Goal: Communication & Community: Connect with others

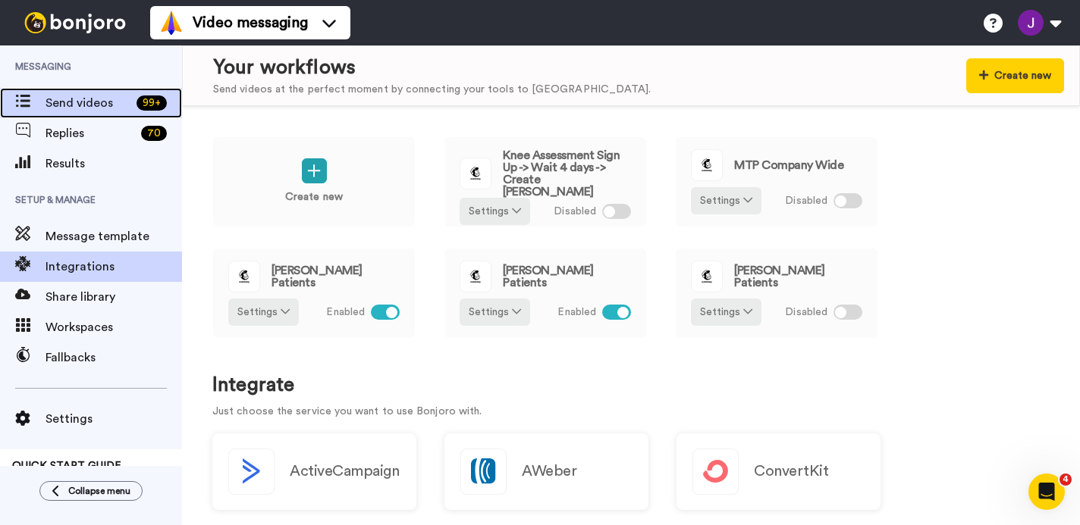
click at [76, 110] on span "Send videos" at bounding box center [87, 103] width 85 height 18
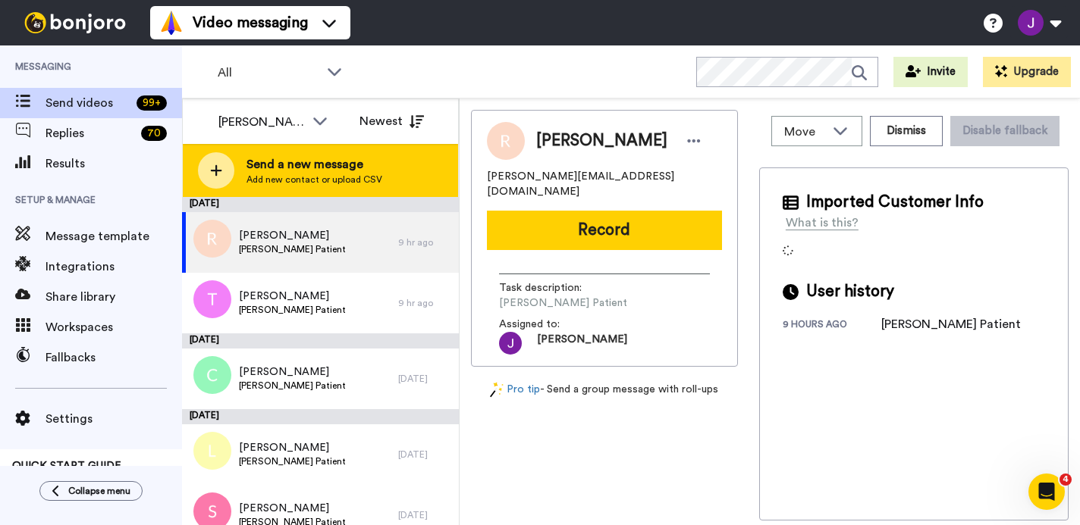
click at [215, 169] on icon at bounding box center [216, 171] width 12 height 14
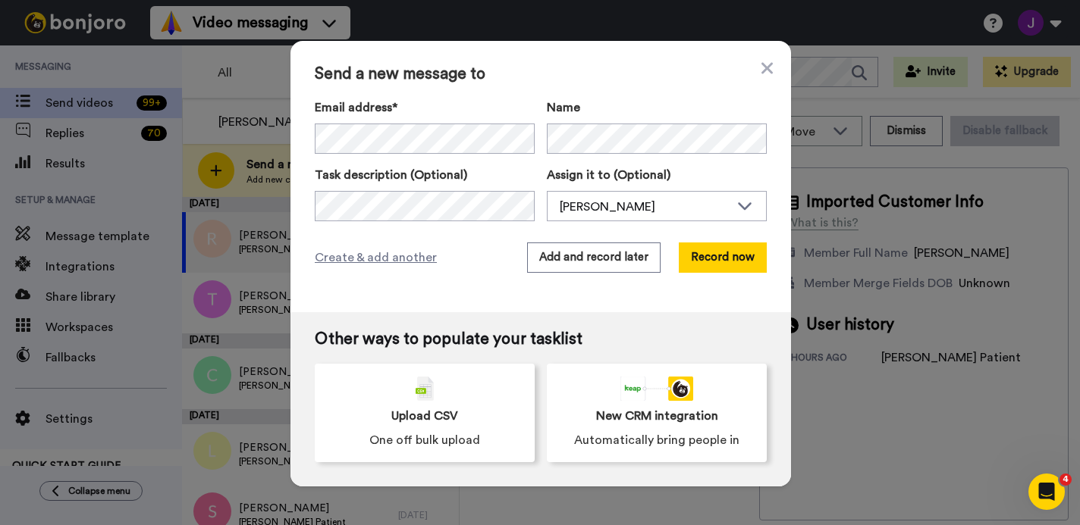
click at [756, 56] on div "Send a new message to Email address* Jonti Morshead-Feildel <jontimfeildel@gmai…" at bounding box center [540, 176] width 500 height 271
click at [766, 63] on icon at bounding box center [766, 68] width 11 height 18
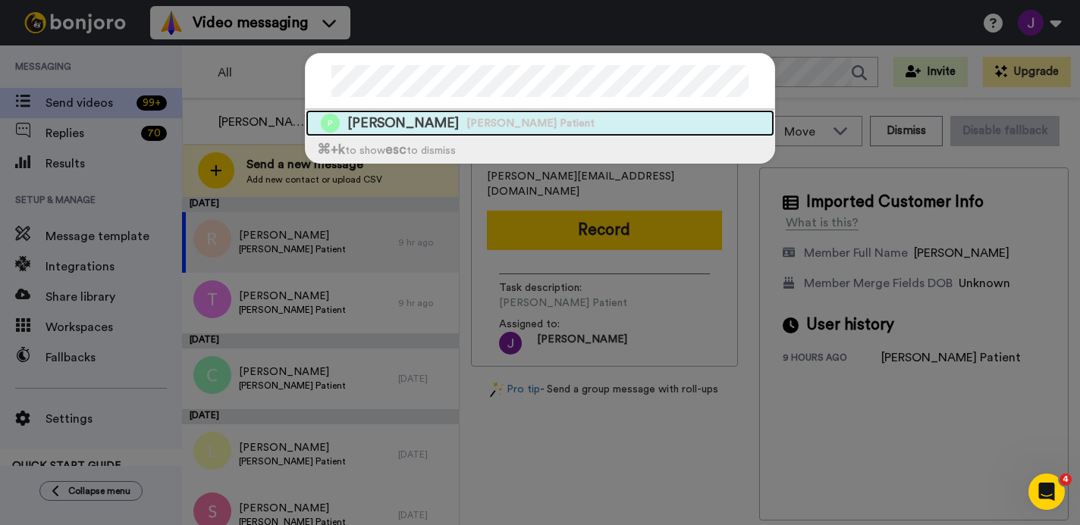
click at [402, 124] on span "Peter Brown" at bounding box center [402, 123] width 111 height 19
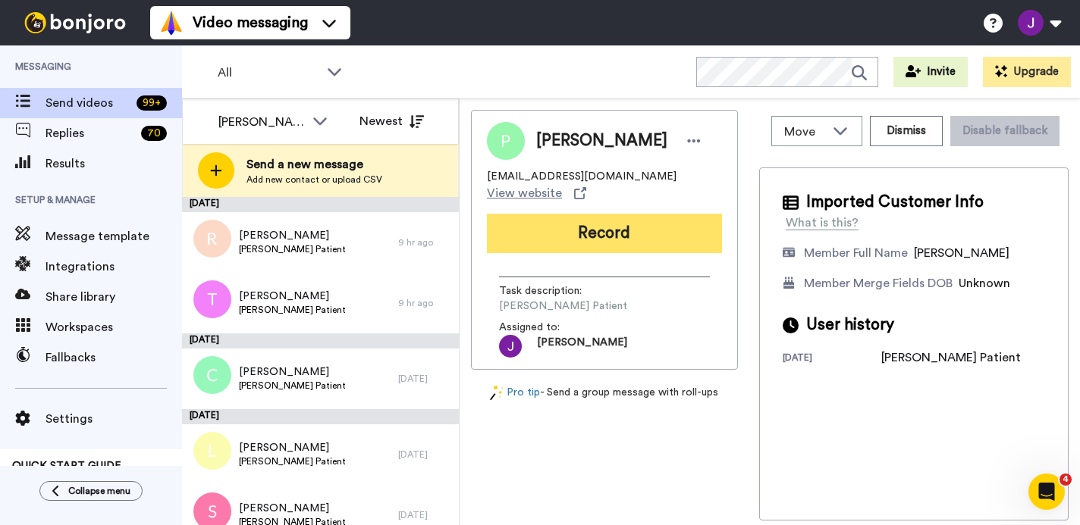
click at [606, 214] on button "Record" at bounding box center [604, 233] width 235 height 39
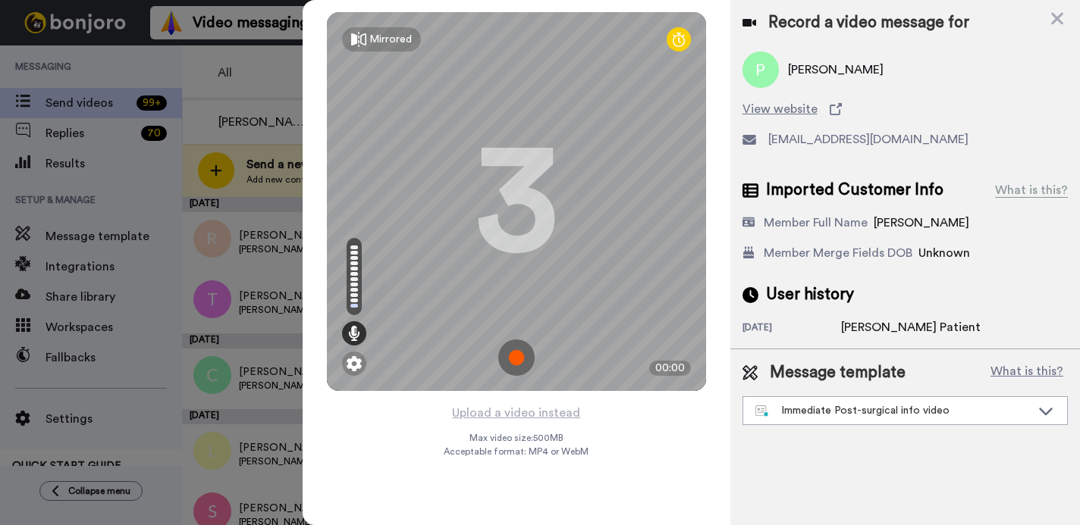
click at [517, 356] on img at bounding box center [516, 358] width 36 height 36
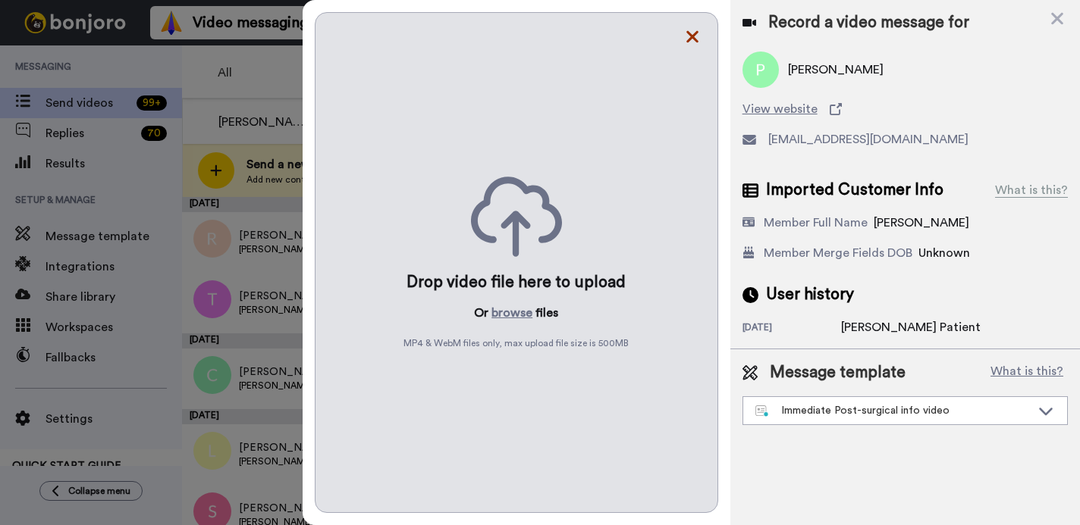
click at [693, 37] on icon at bounding box center [692, 37] width 12 height 12
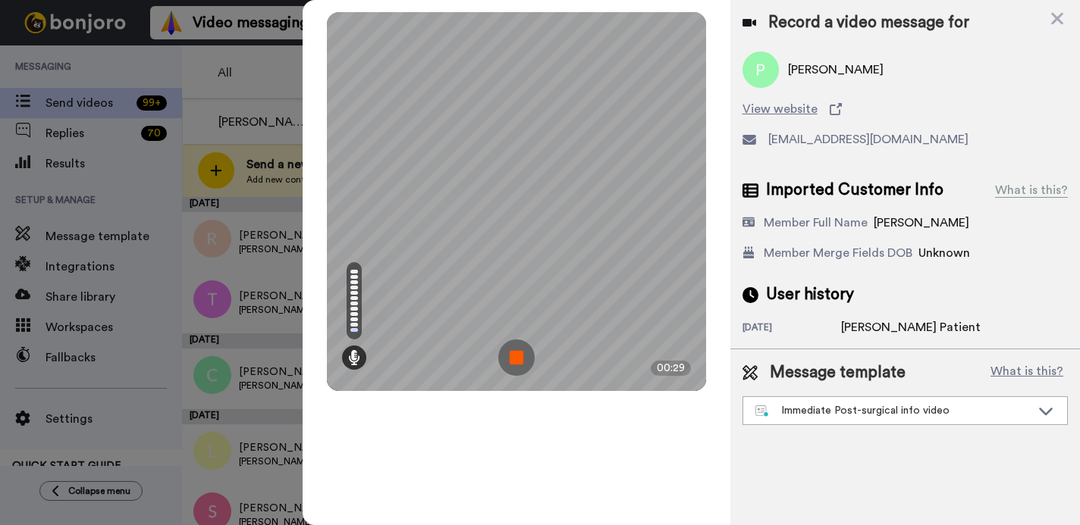
click at [519, 358] on img at bounding box center [516, 358] width 36 height 36
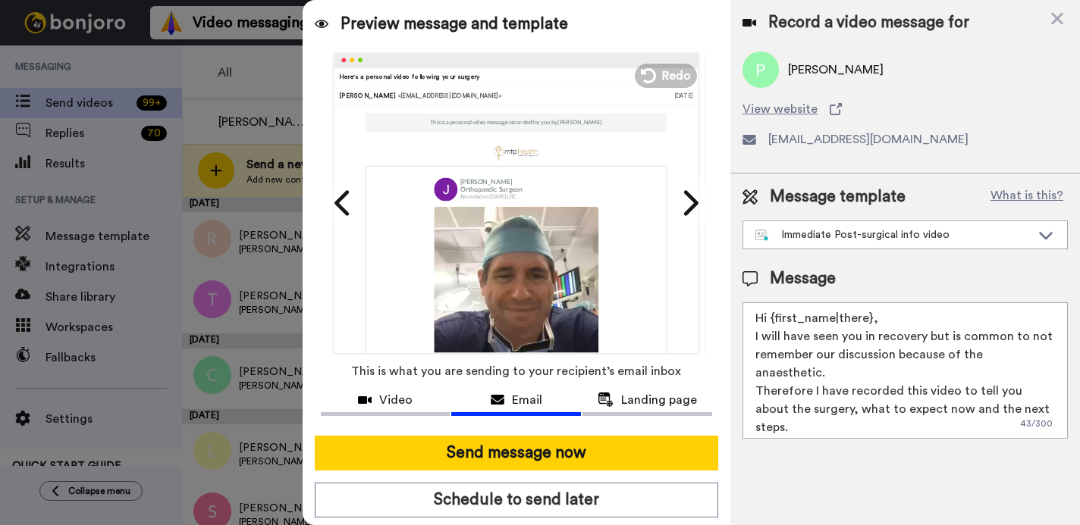
click at [654, 61] on div "Here's a personal video following your surgery Jonathan Negus <senderfrom@email…" at bounding box center [516, 202] width 365 height 301
click at [649, 76] on icon at bounding box center [646, 75] width 17 height 17
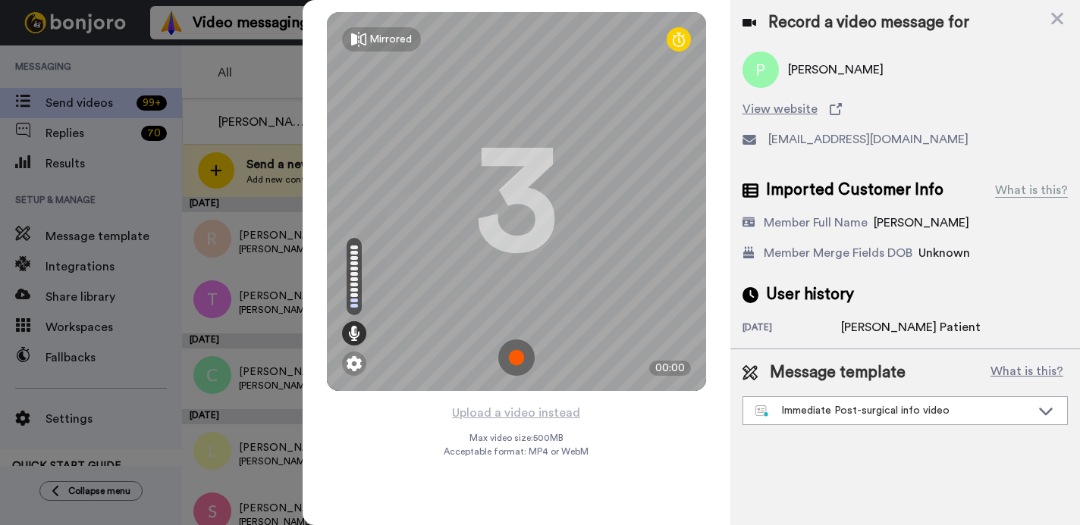
click at [510, 357] on img at bounding box center [516, 358] width 36 height 36
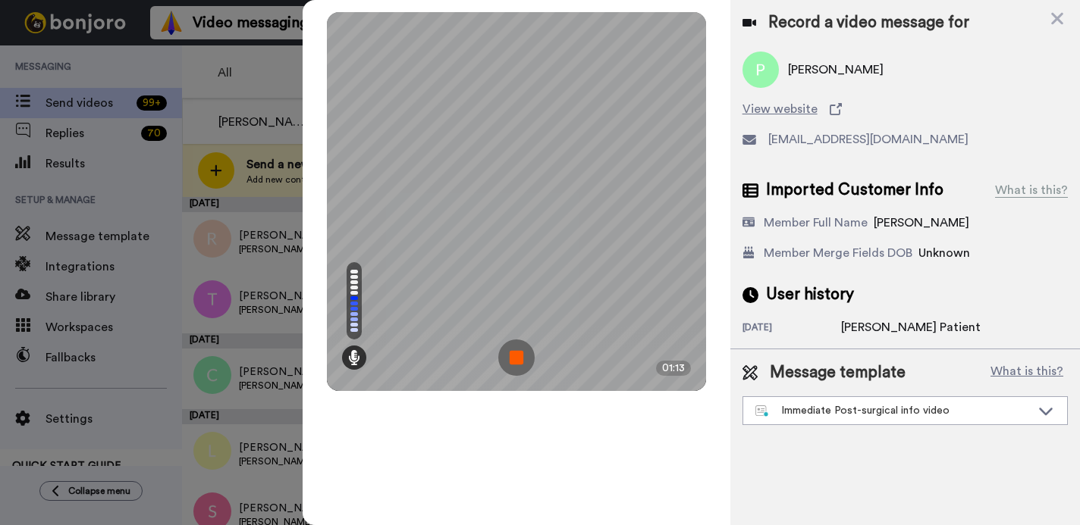
click at [512, 357] on img at bounding box center [516, 358] width 36 height 36
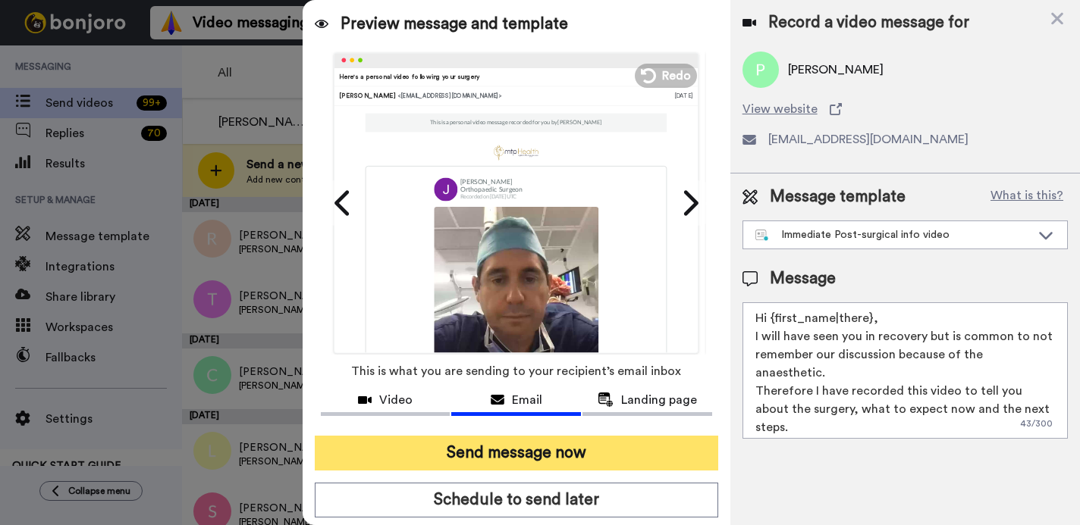
click at [526, 454] on button "Send message now" at bounding box center [516, 453] width 403 height 35
